Goal: Task Accomplishment & Management: Use online tool/utility

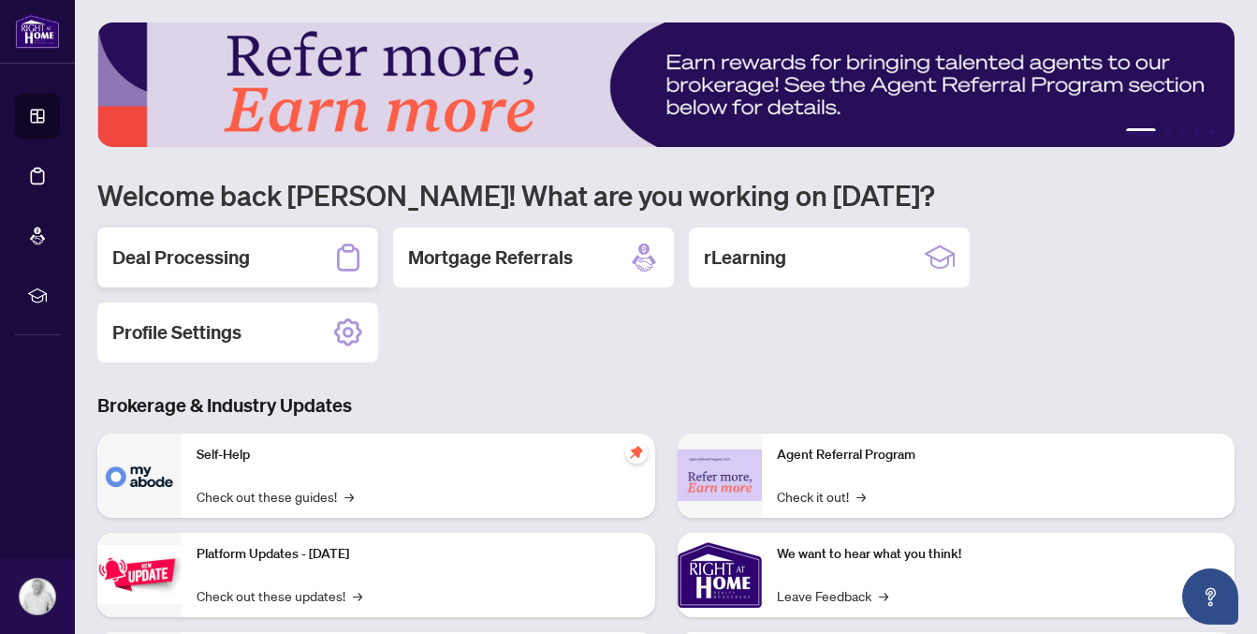
click at [269, 266] on div "Deal Processing" at bounding box center [237, 257] width 281 height 60
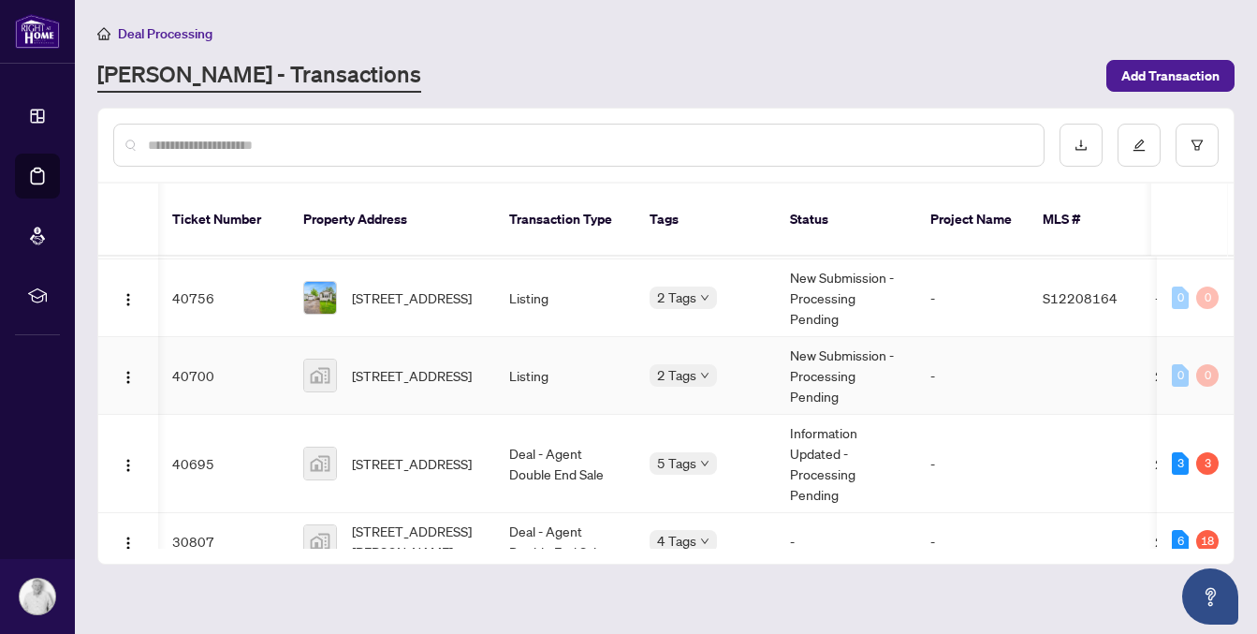
scroll to position [605, 1]
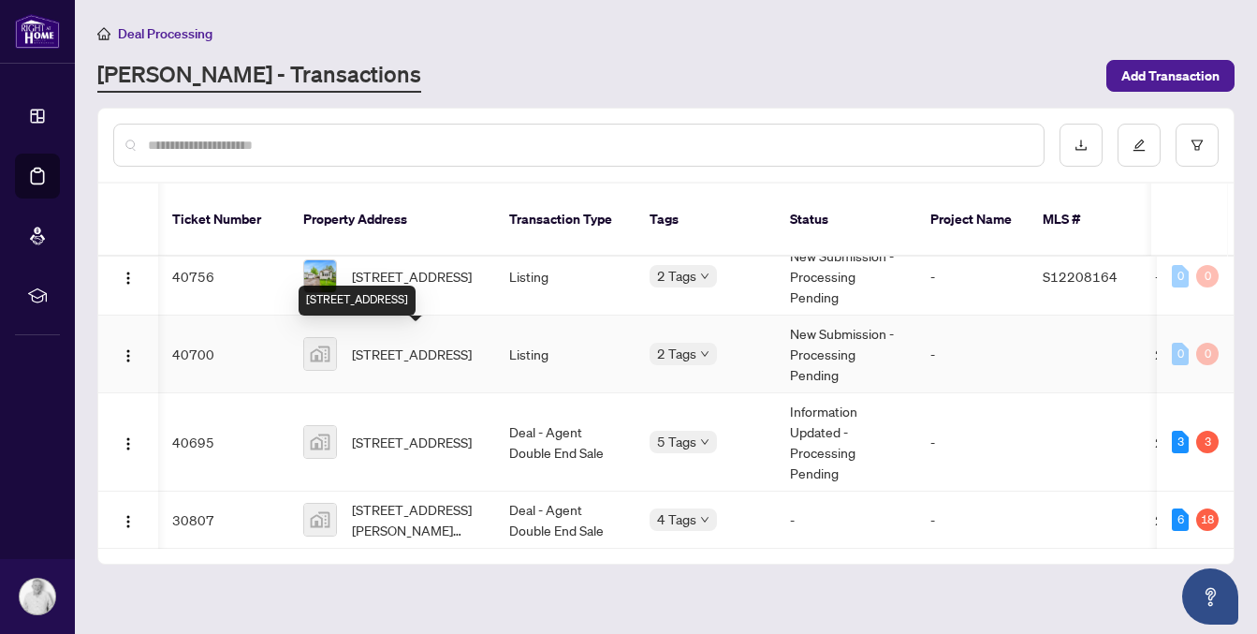
click at [397, 350] on span "[STREET_ADDRESS]" at bounding box center [412, 353] width 120 height 21
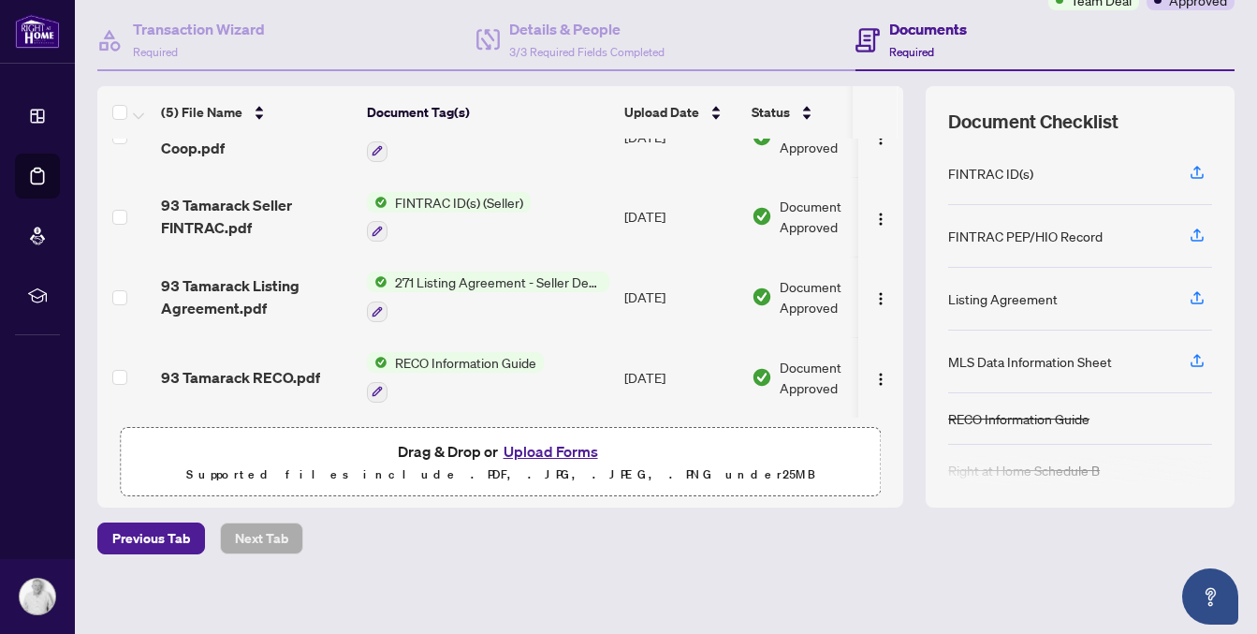
scroll to position [177, 0]
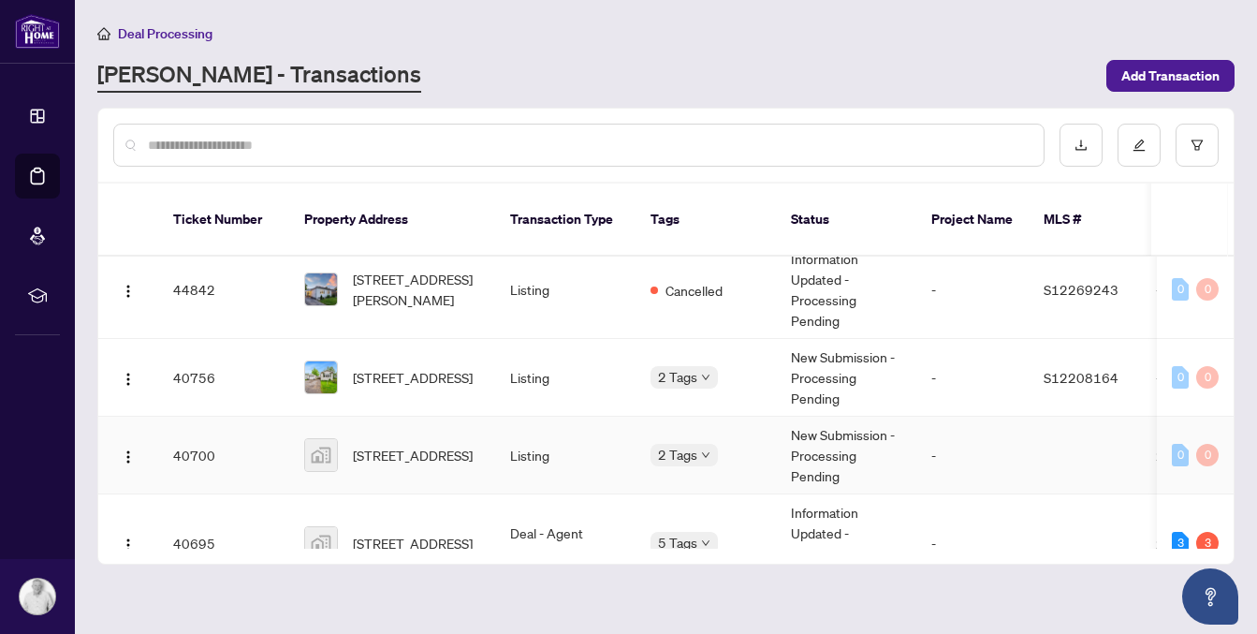
scroll to position [519, 0]
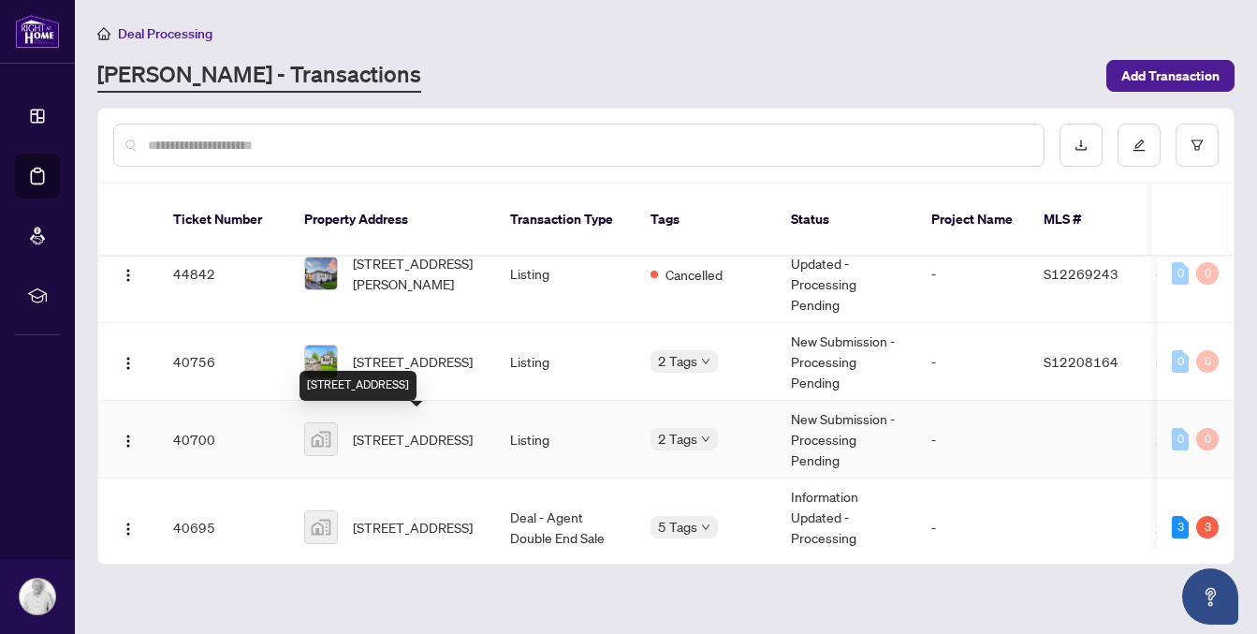
click at [389, 434] on span "[STREET_ADDRESS]" at bounding box center [413, 439] width 120 height 21
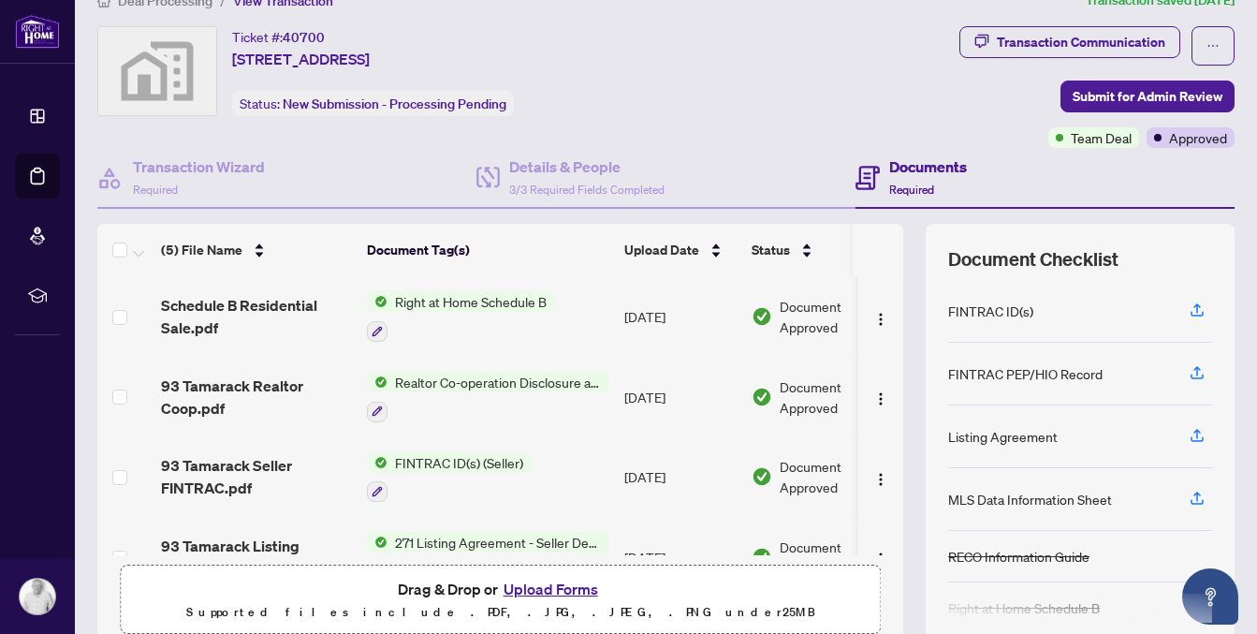
scroll to position [38, 0]
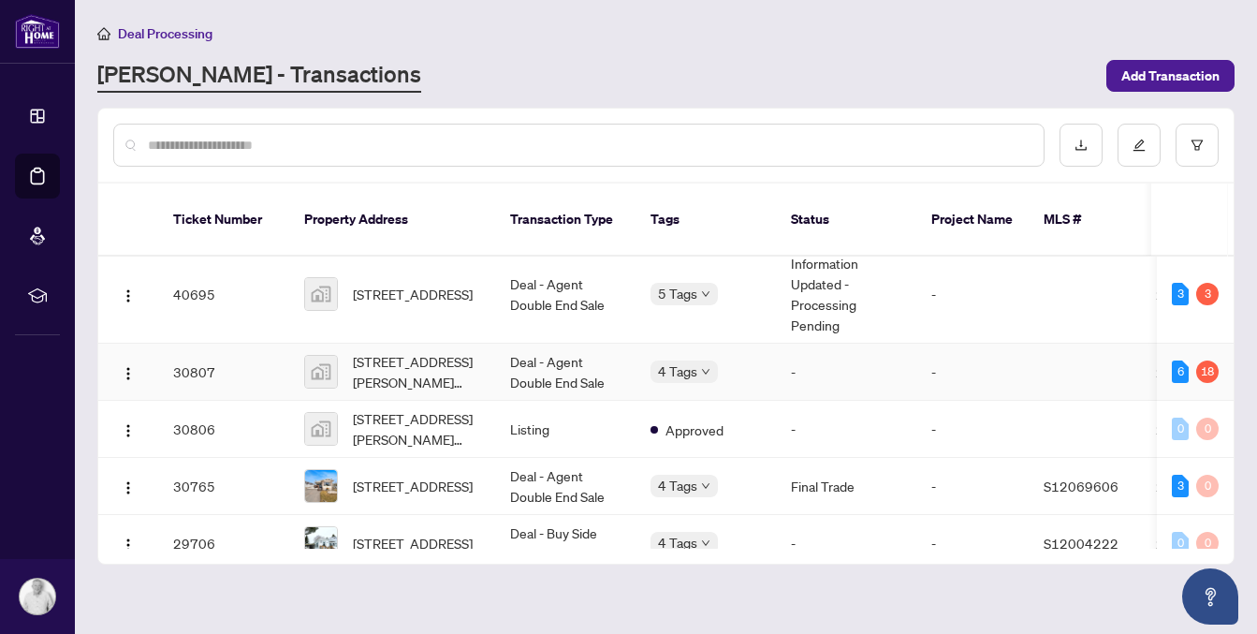
scroll to position [748, 0]
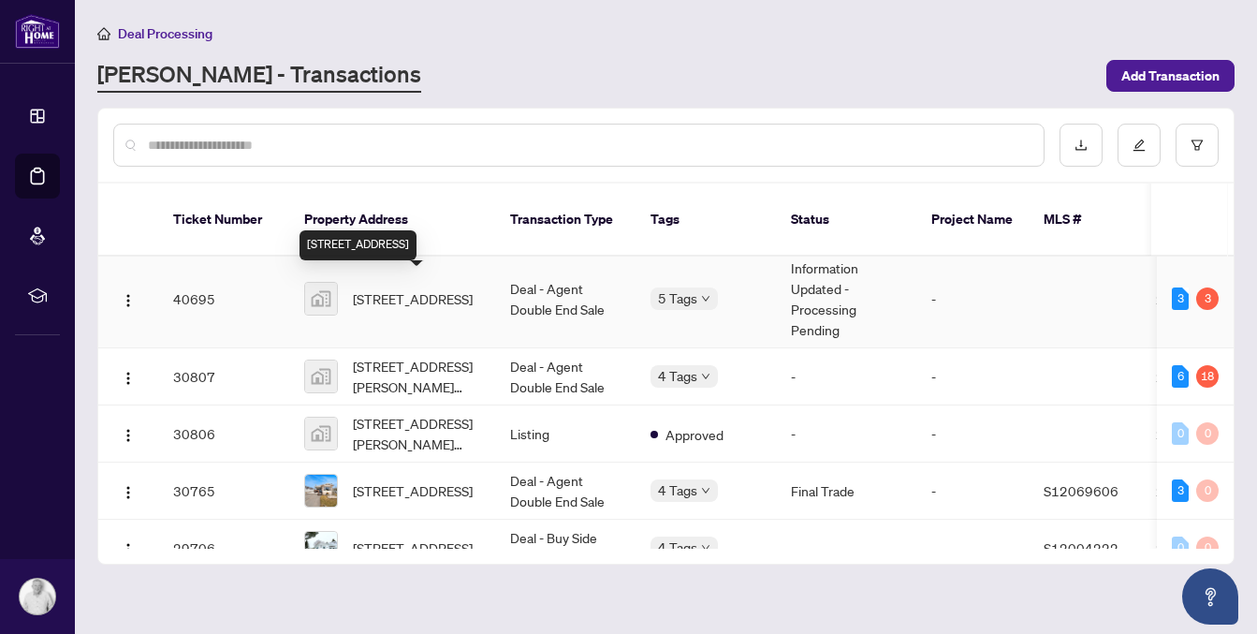
click at [403, 288] on span "[STREET_ADDRESS]" at bounding box center [413, 298] width 120 height 21
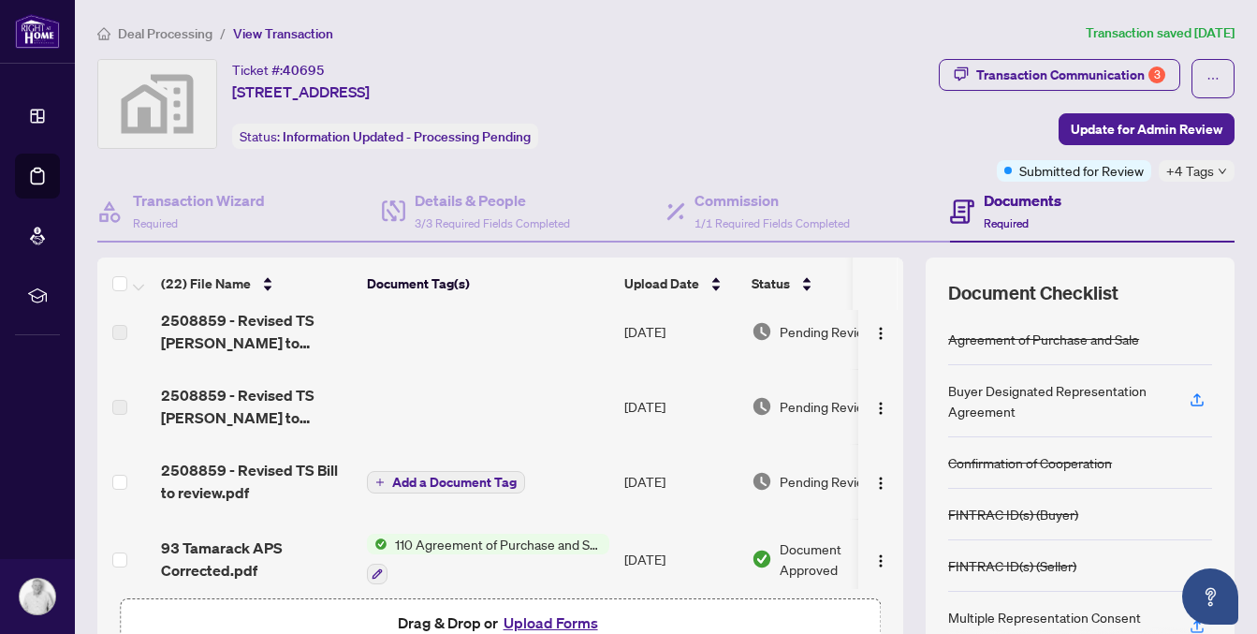
scroll to position [19, 0]
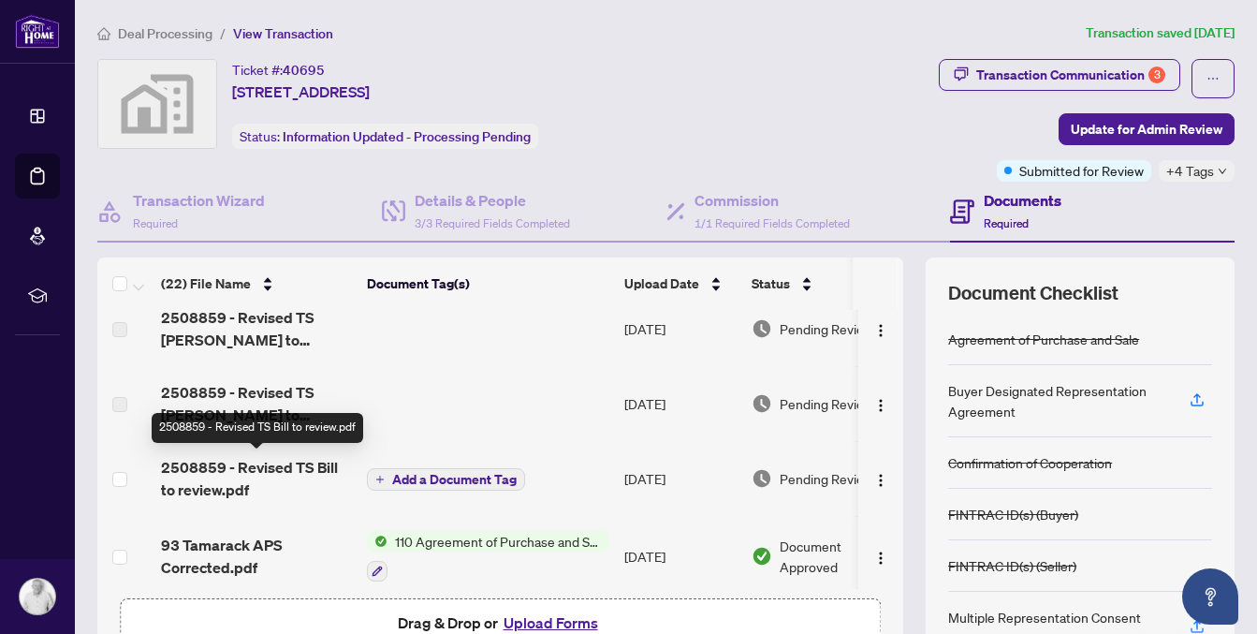
click at [209, 475] on span "2508859 - Revised TS Bill to review.pdf" at bounding box center [256, 478] width 191 height 45
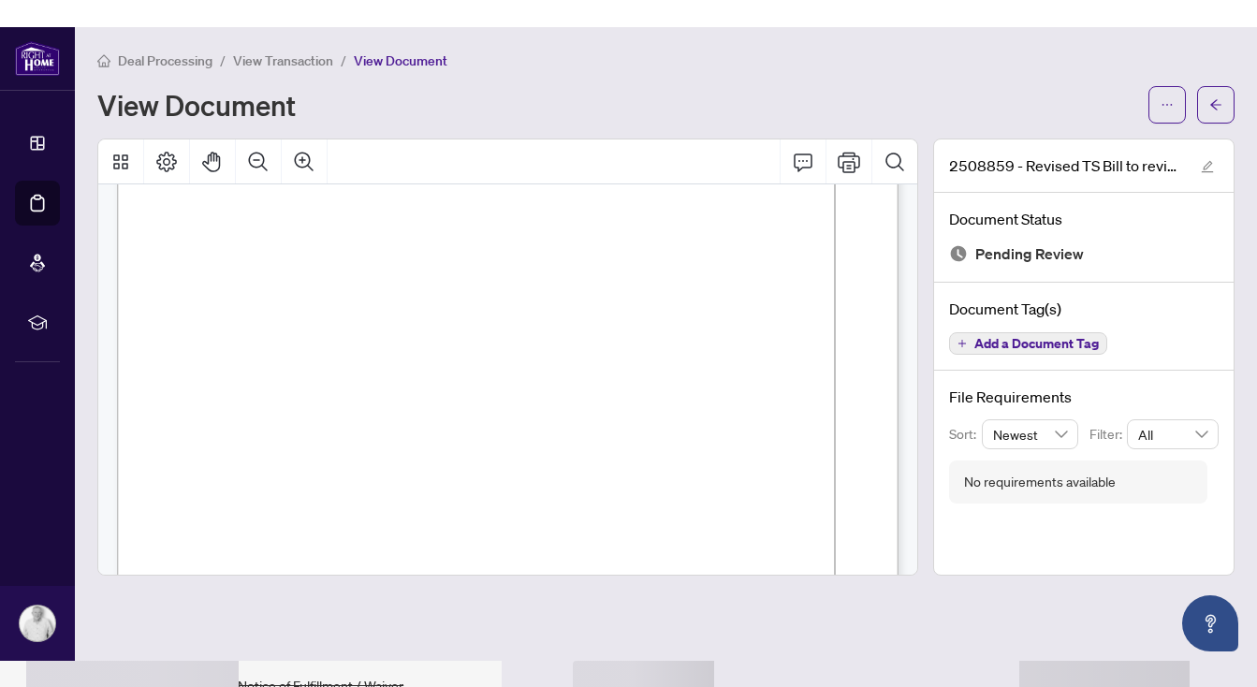
scroll to position [70, 0]
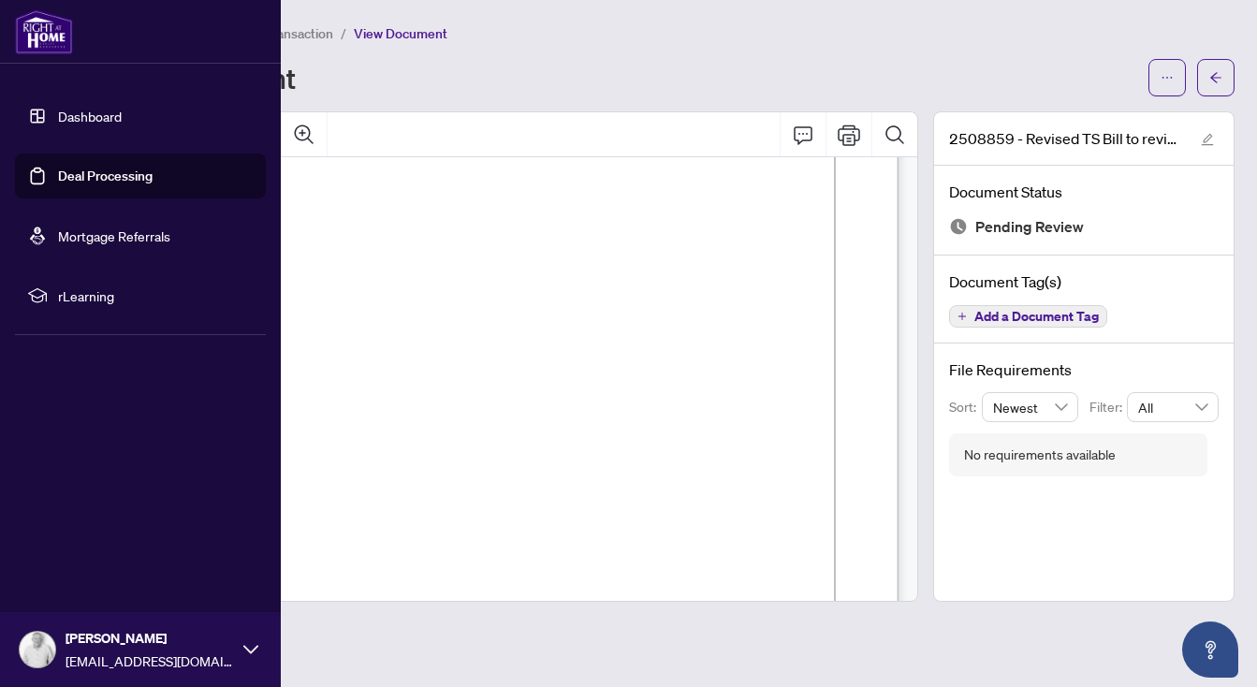
click at [80, 633] on span "[PERSON_NAME]" at bounding box center [150, 638] width 168 height 21
click at [89, 539] on span "Logout" at bounding box center [75, 538] width 42 height 30
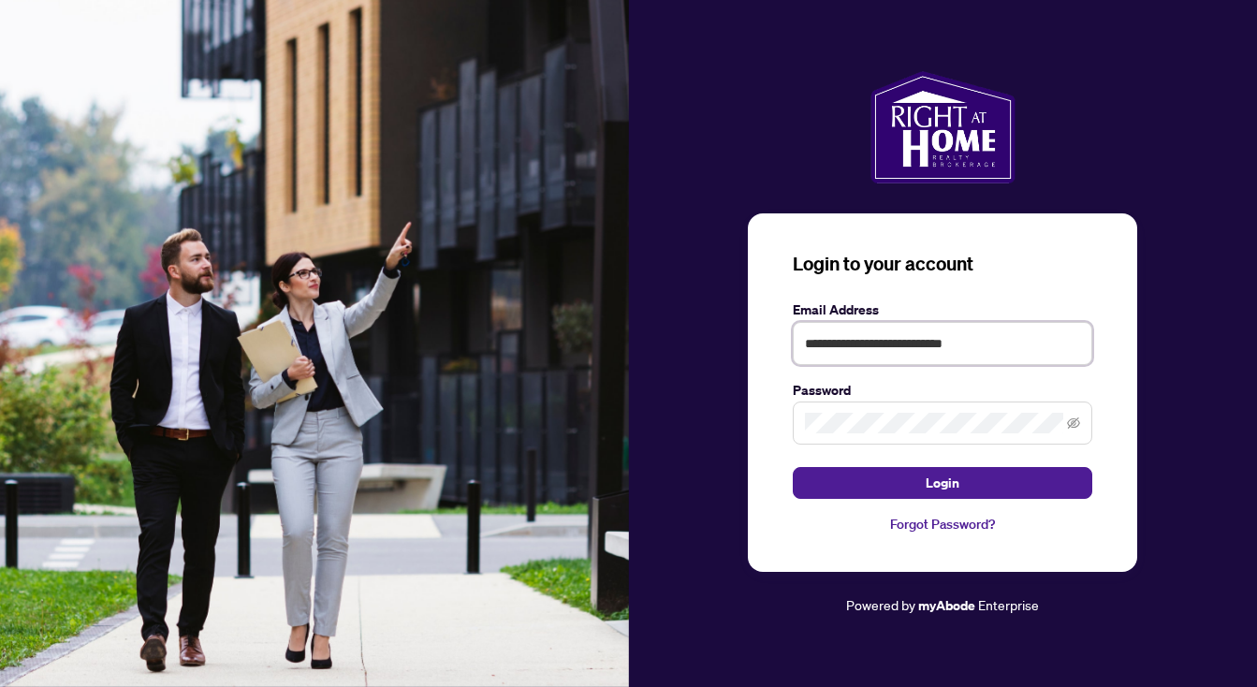
click at [877, 345] on input "**********" at bounding box center [942, 343] width 299 height 43
type input "**********"
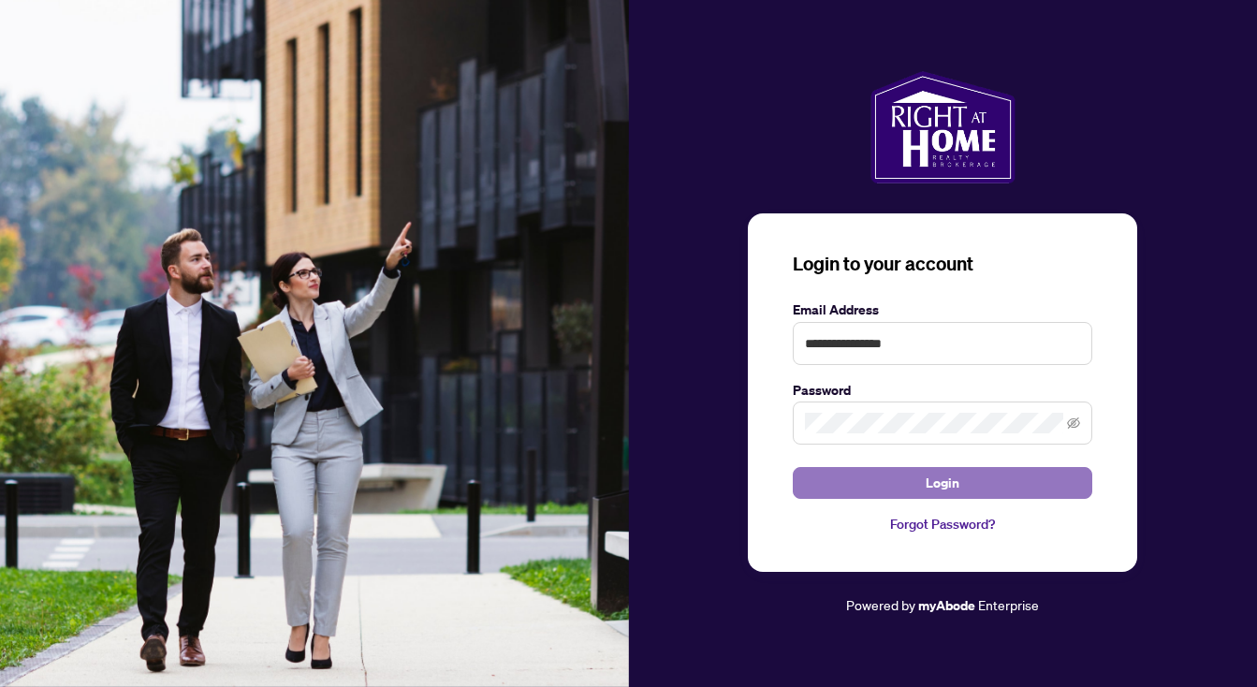
click at [912, 479] on button "Login" at bounding box center [942, 483] width 299 height 32
